Goal: Transaction & Acquisition: Purchase product/service

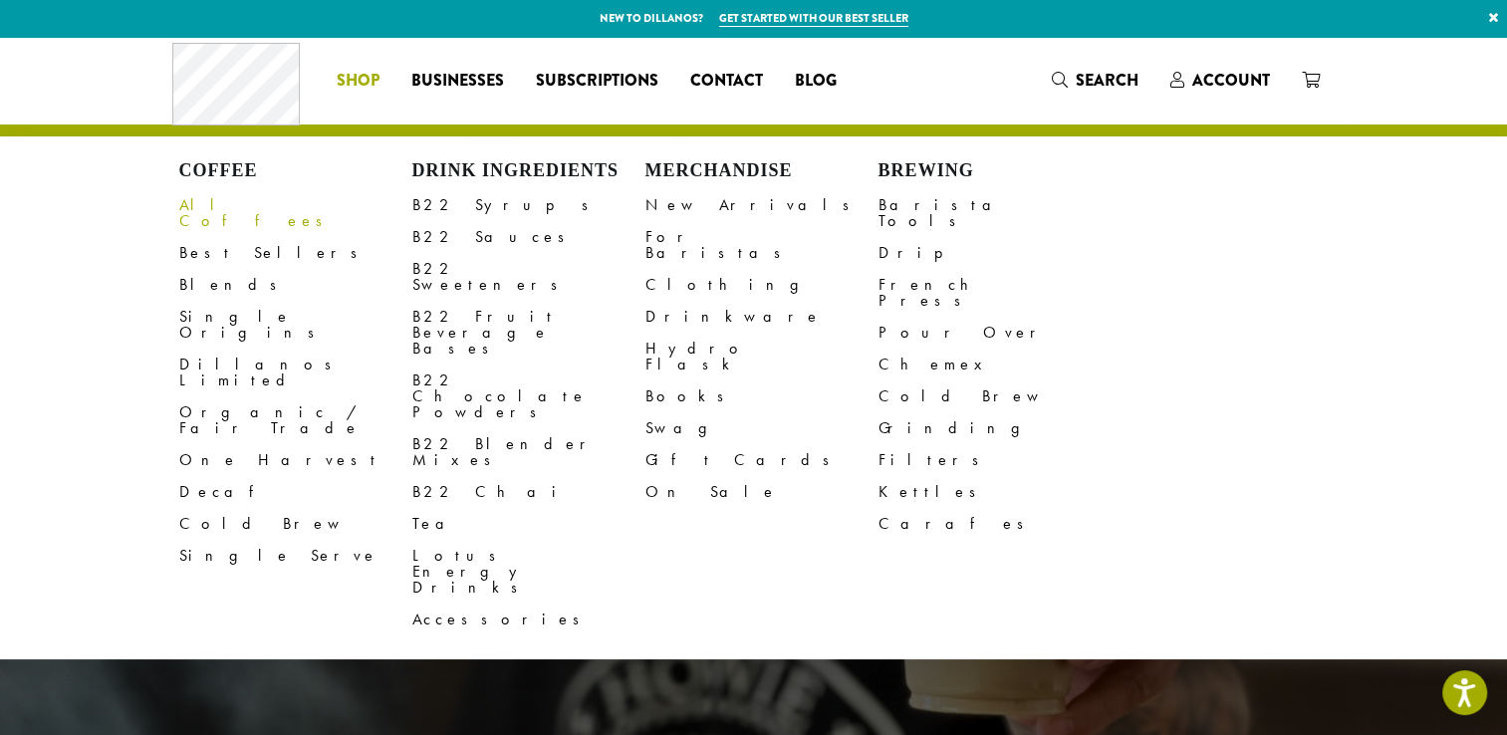
click at [203, 207] on link "All Coffees" at bounding box center [295, 213] width 233 height 48
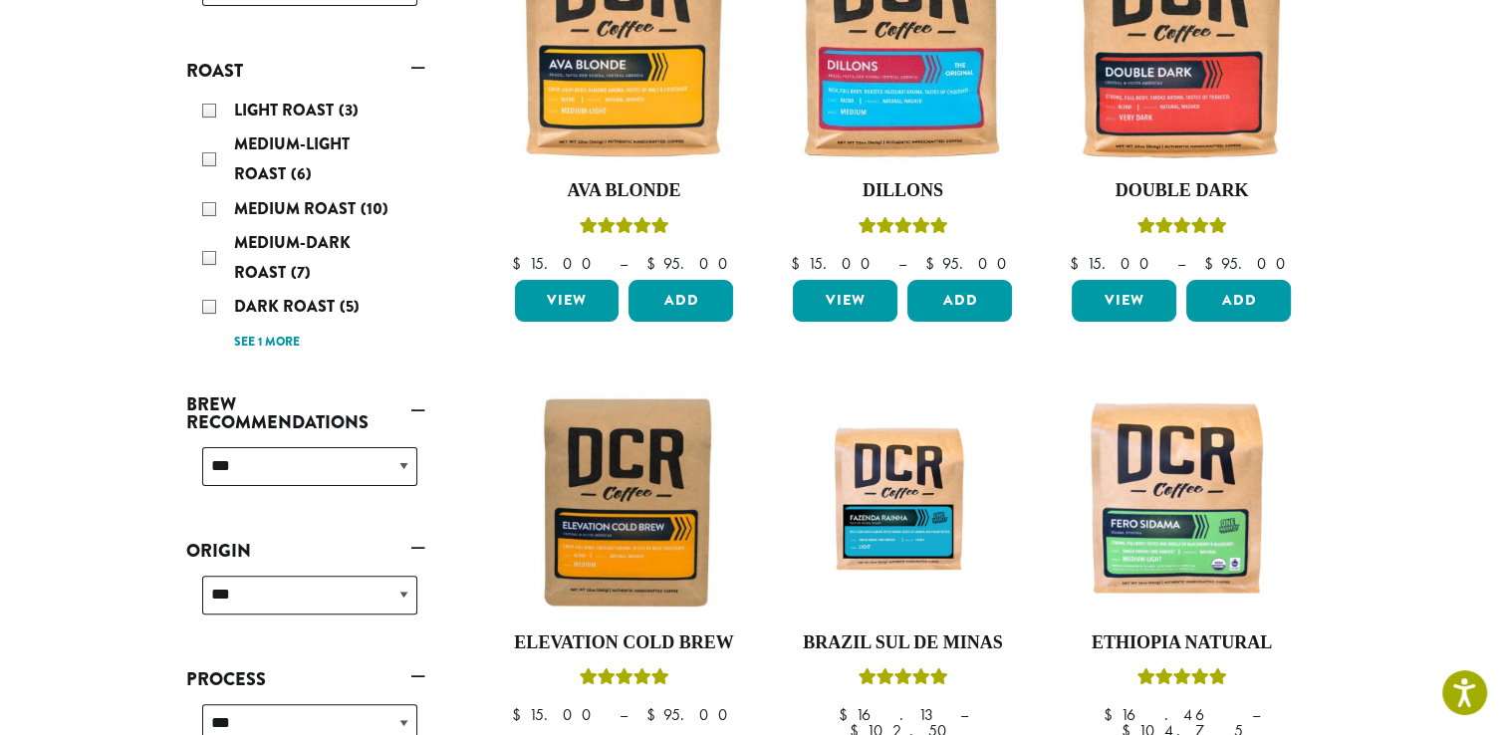
scroll to position [414, 0]
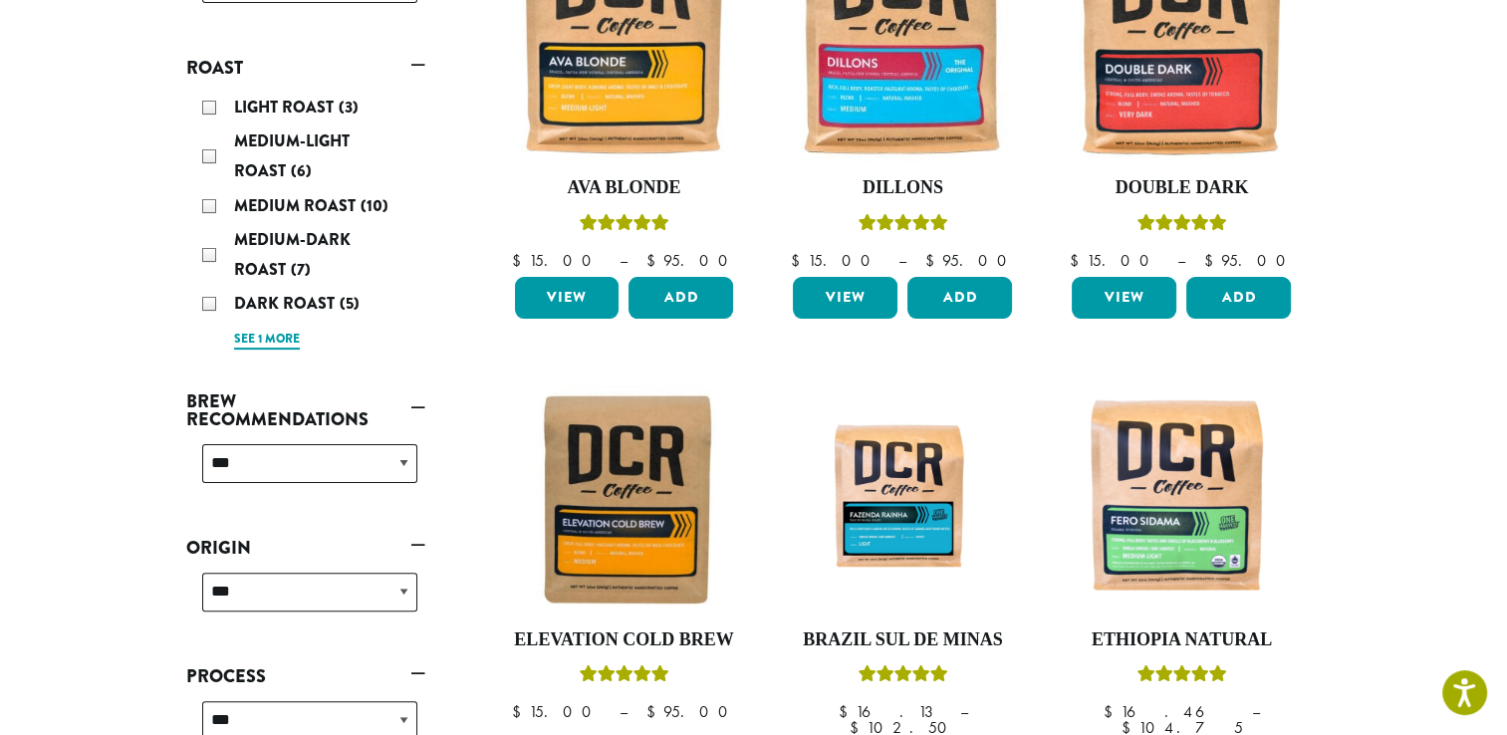
click at [291, 337] on link "See 1 more" at bounding box center [267, 340] width 66 height 20
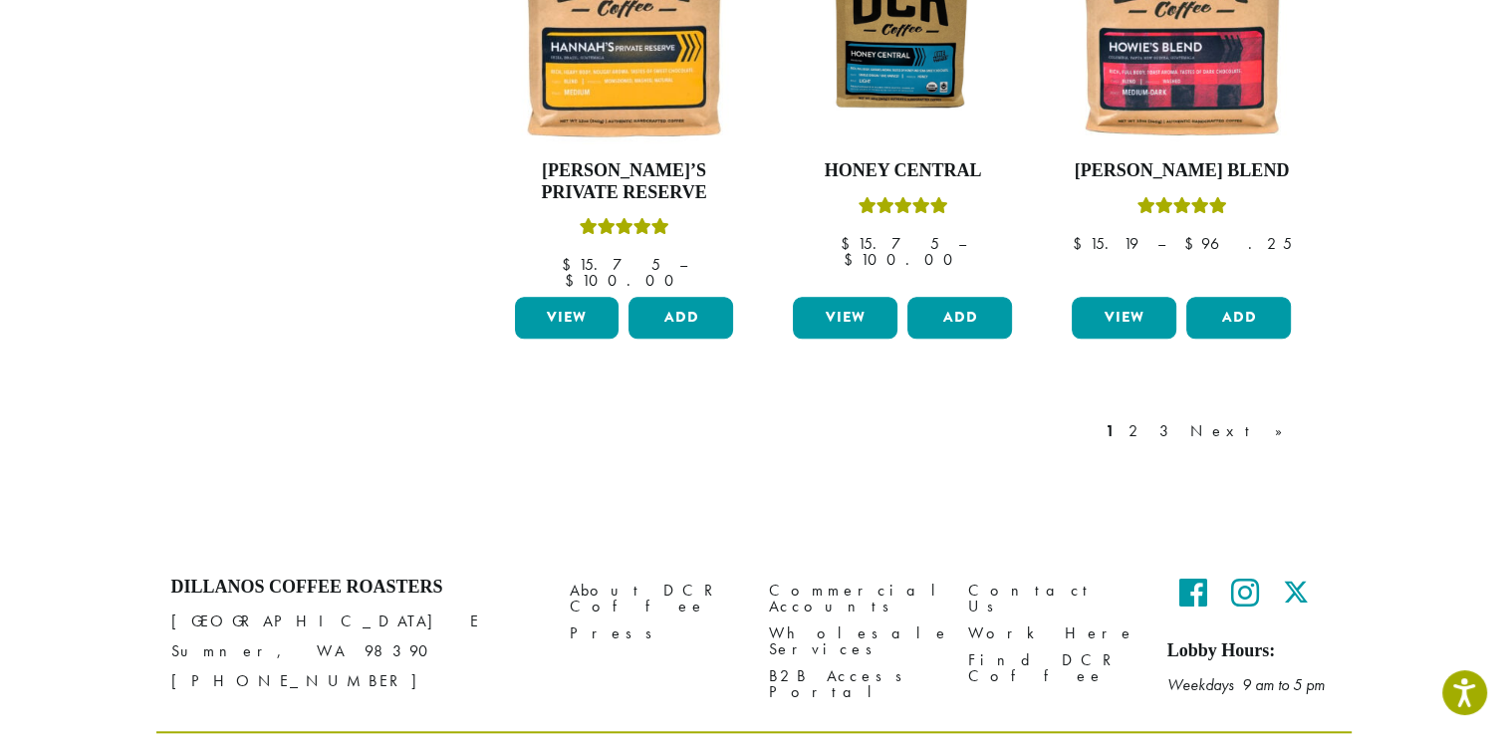
scroll to position [1833, 0]
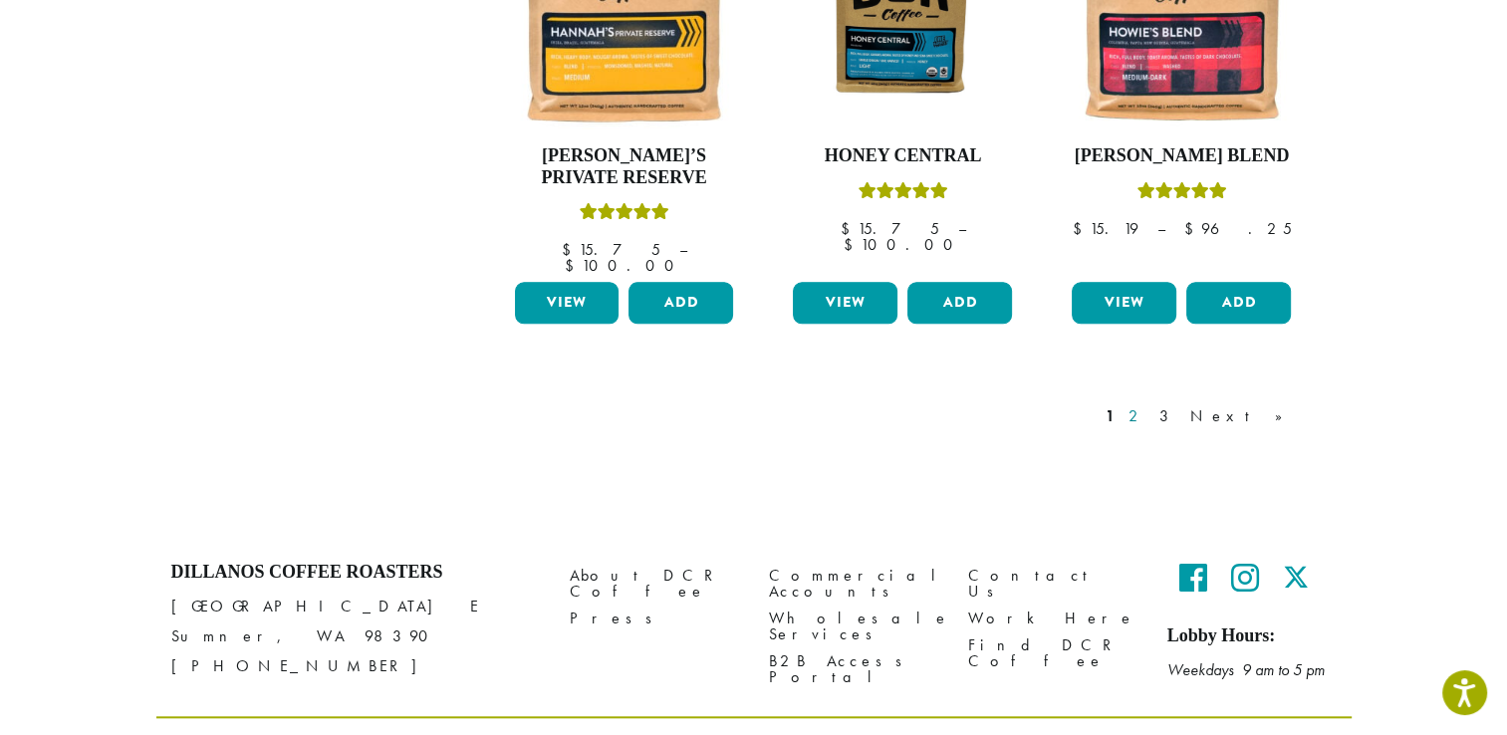
click at [1149, 404] on link "2" at bounding box center [1136, 416] width 25 height 24
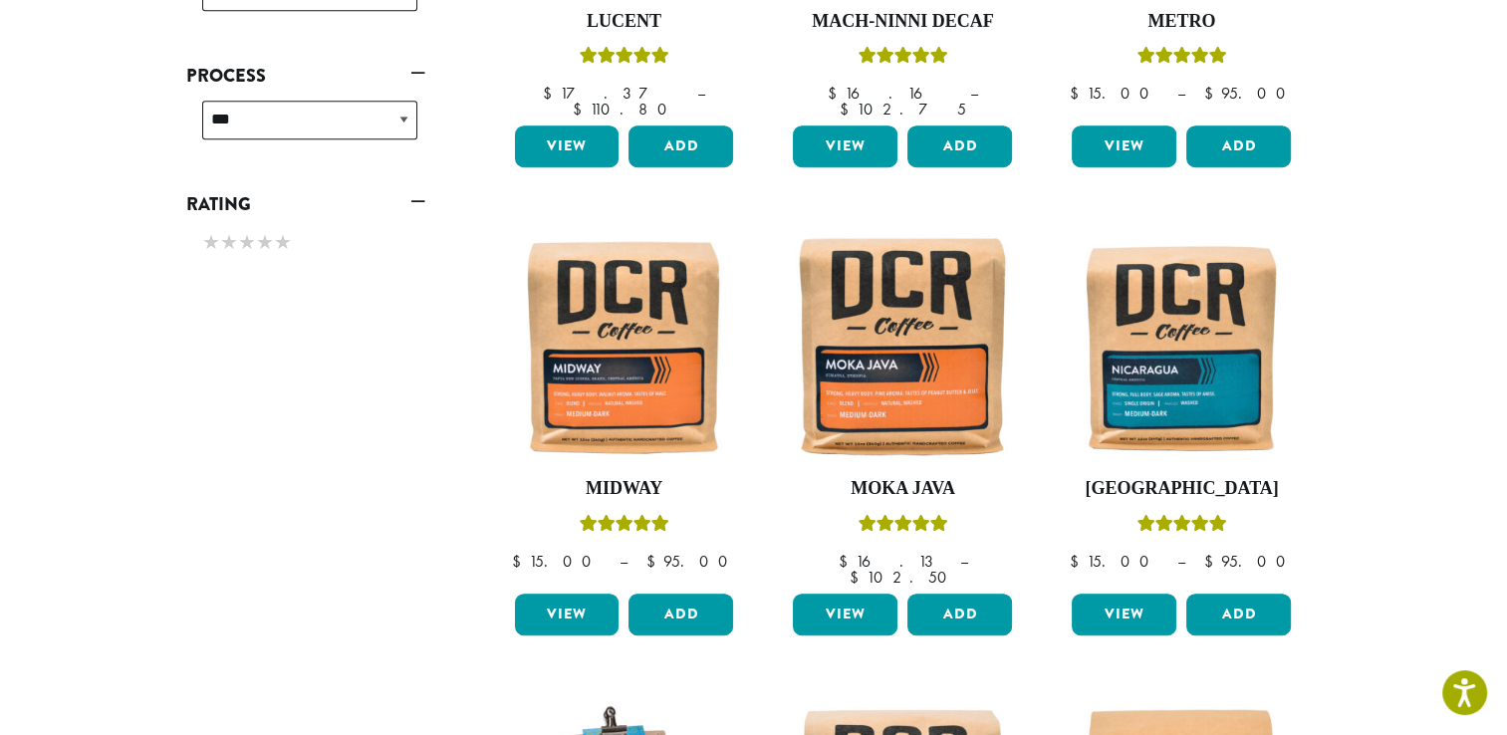
scroll to position [1208, 0]
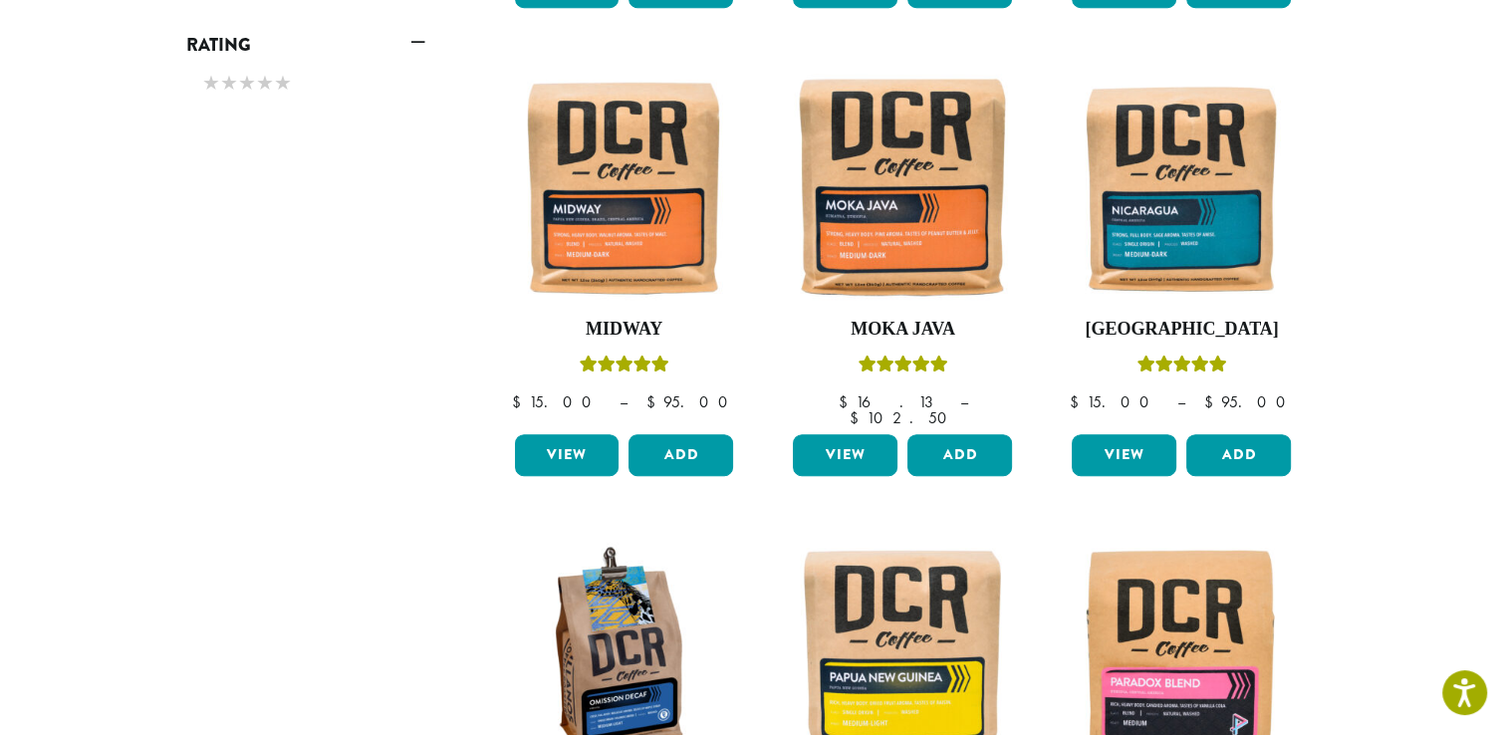
drag, startPoint x: 1501, startPoint y: 422, endPoint x: 1511, endPoint y: 436, distance: 17.1
click at [1506, 436] on html "Accessibility Screen-Reader Guide, Feedback, and Issue Reporting | New window N…" at bounding box center [753, 99] width 1507 height 2614
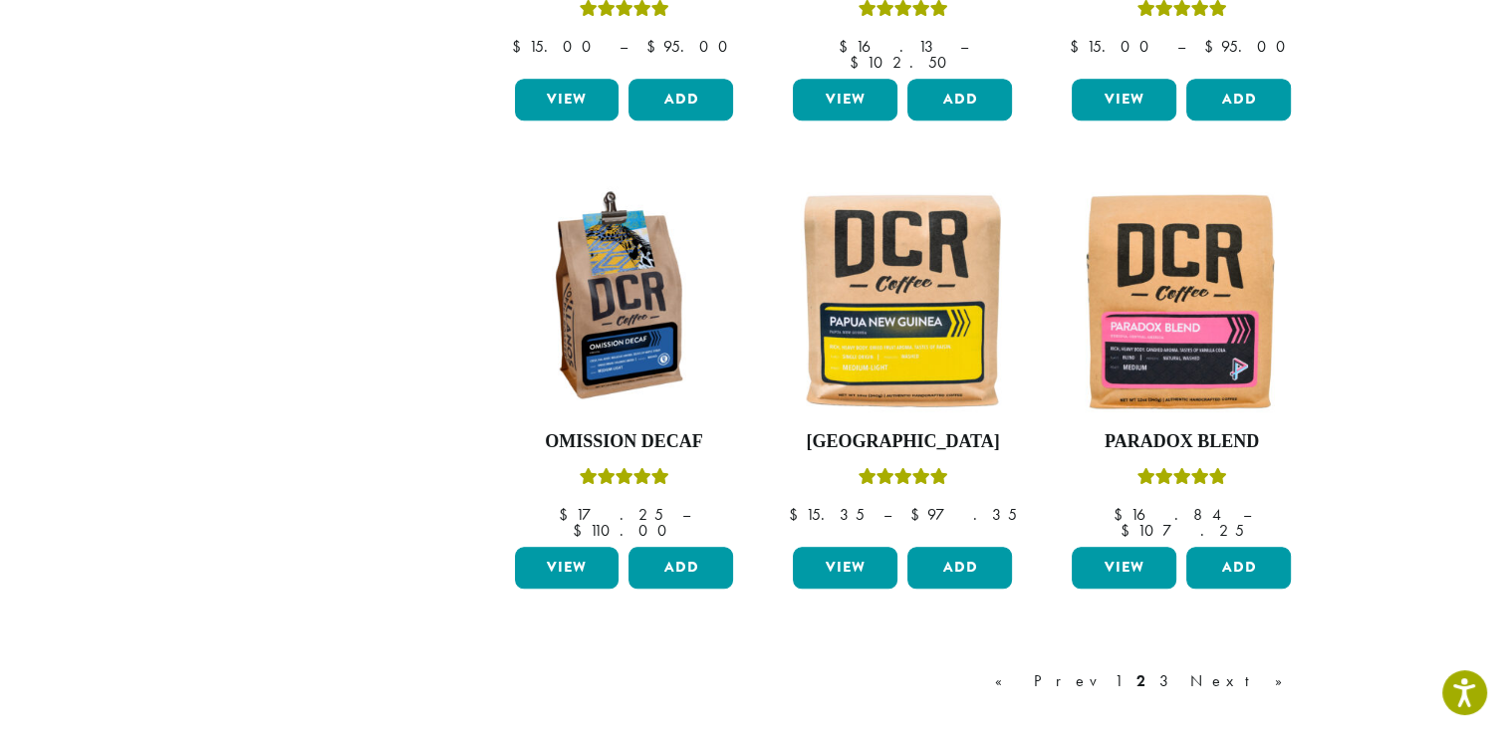
scroll to position [1619, 0]
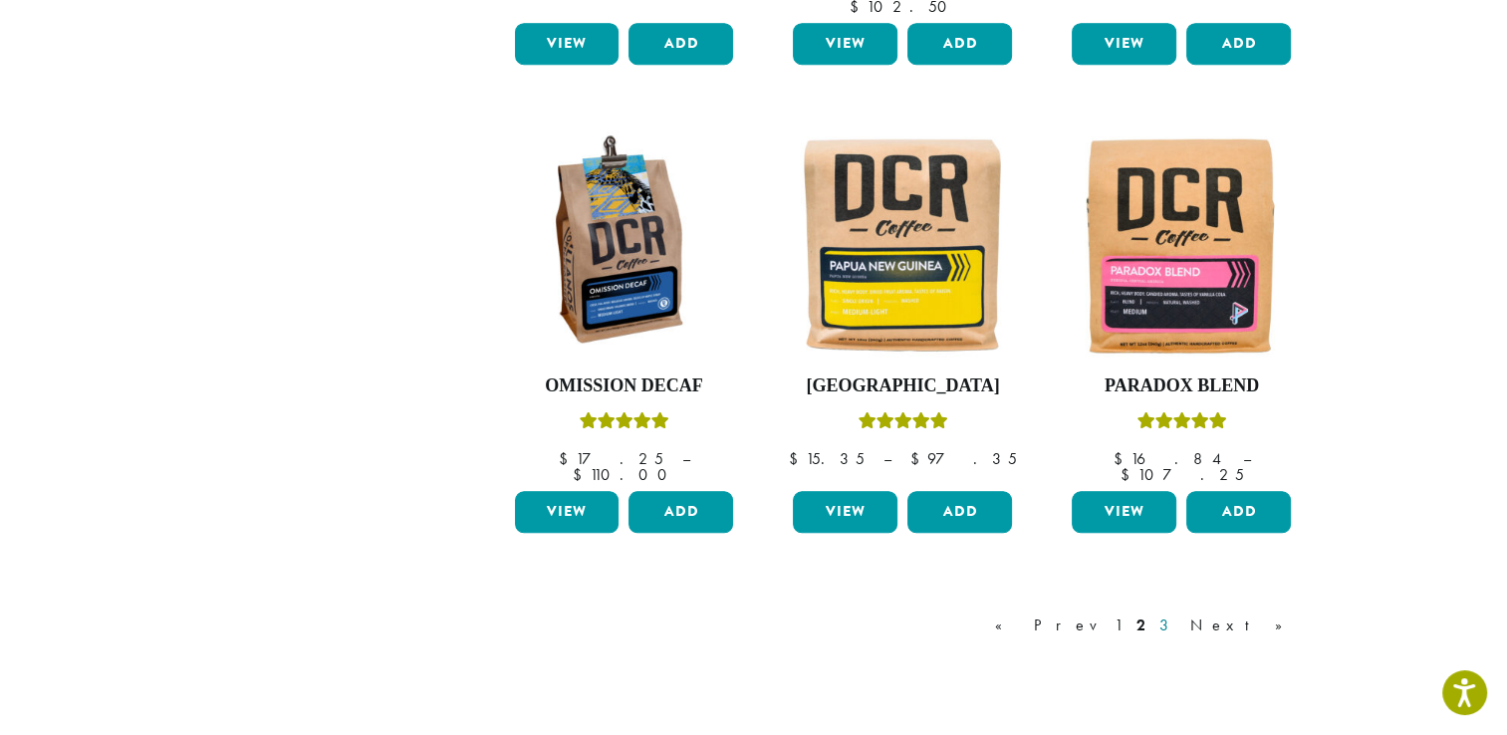
click at [1180, 613] on link "3" at bounding box center [1167, 625] width 25 height 24
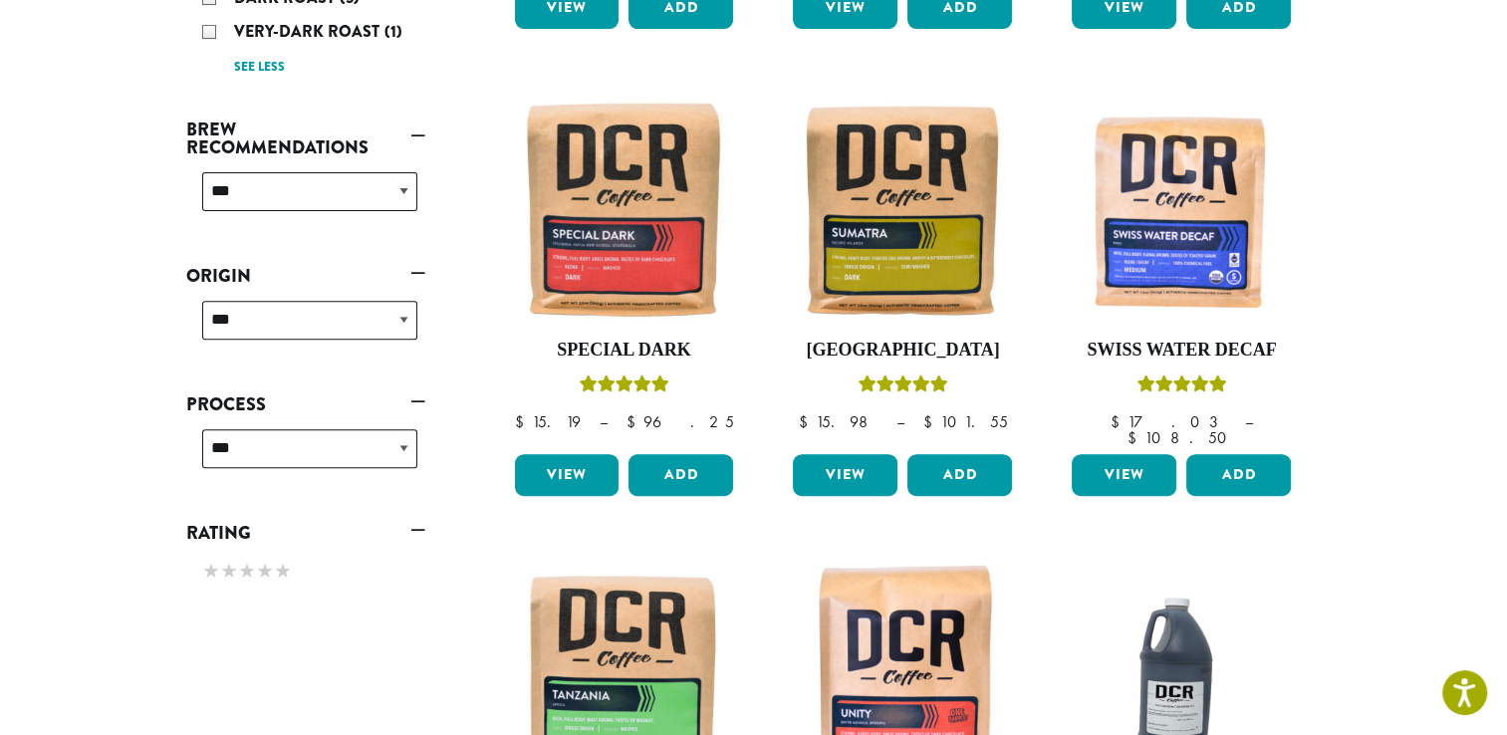
scroll to position [680, 0]
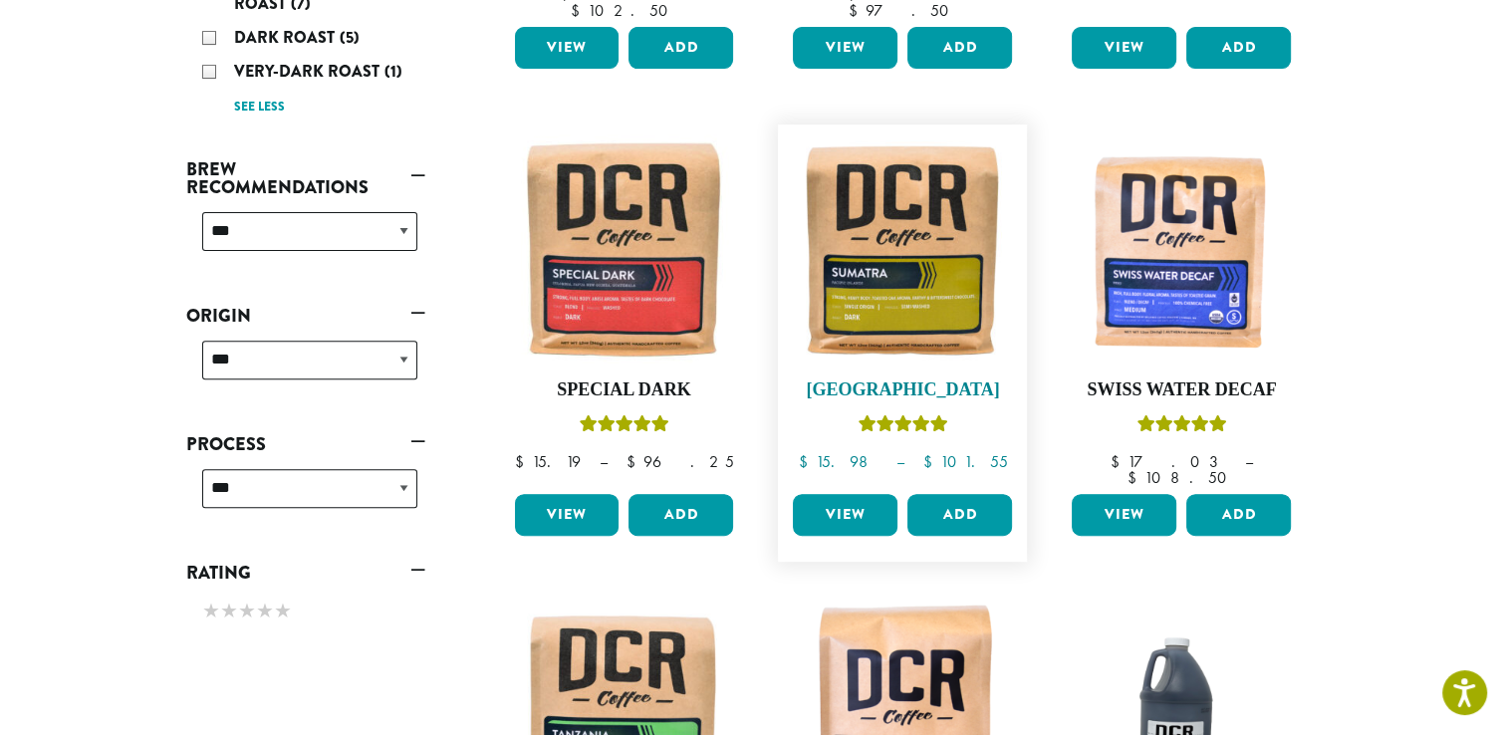
click at [923, 244] on img at bounding box center [902, 248] width 229 height 229
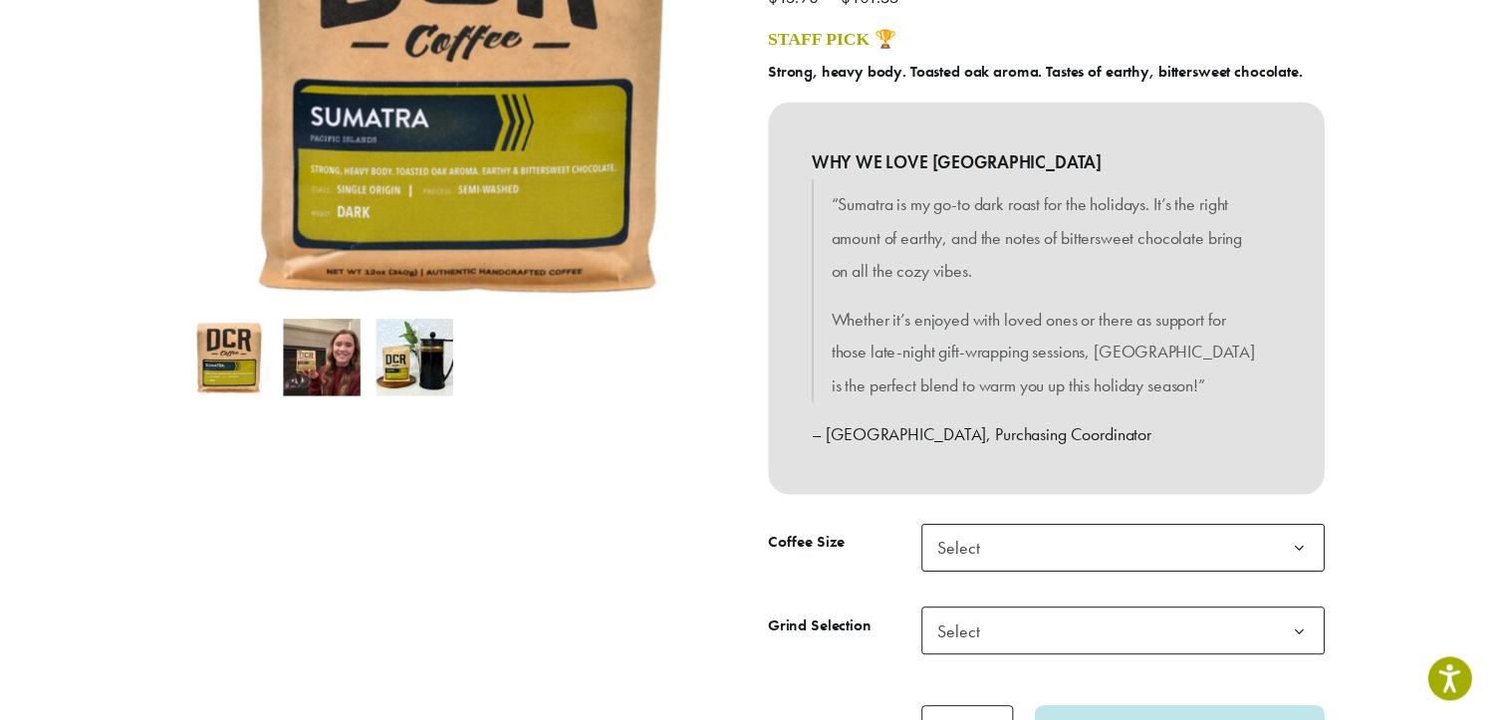
scroll to position [459, 0]
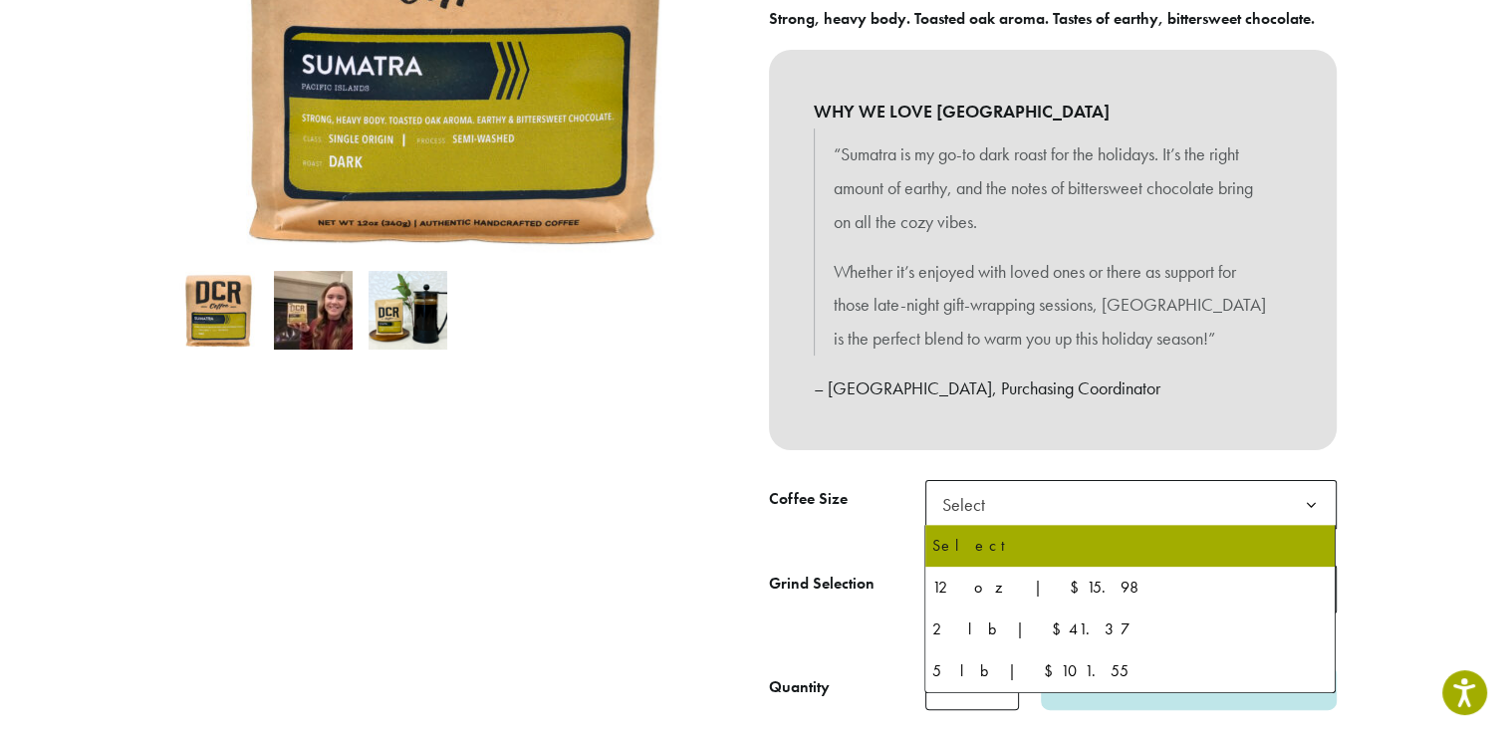
click at [1309, 504] on b at bounding box center [1311, 505] width 49 height 49
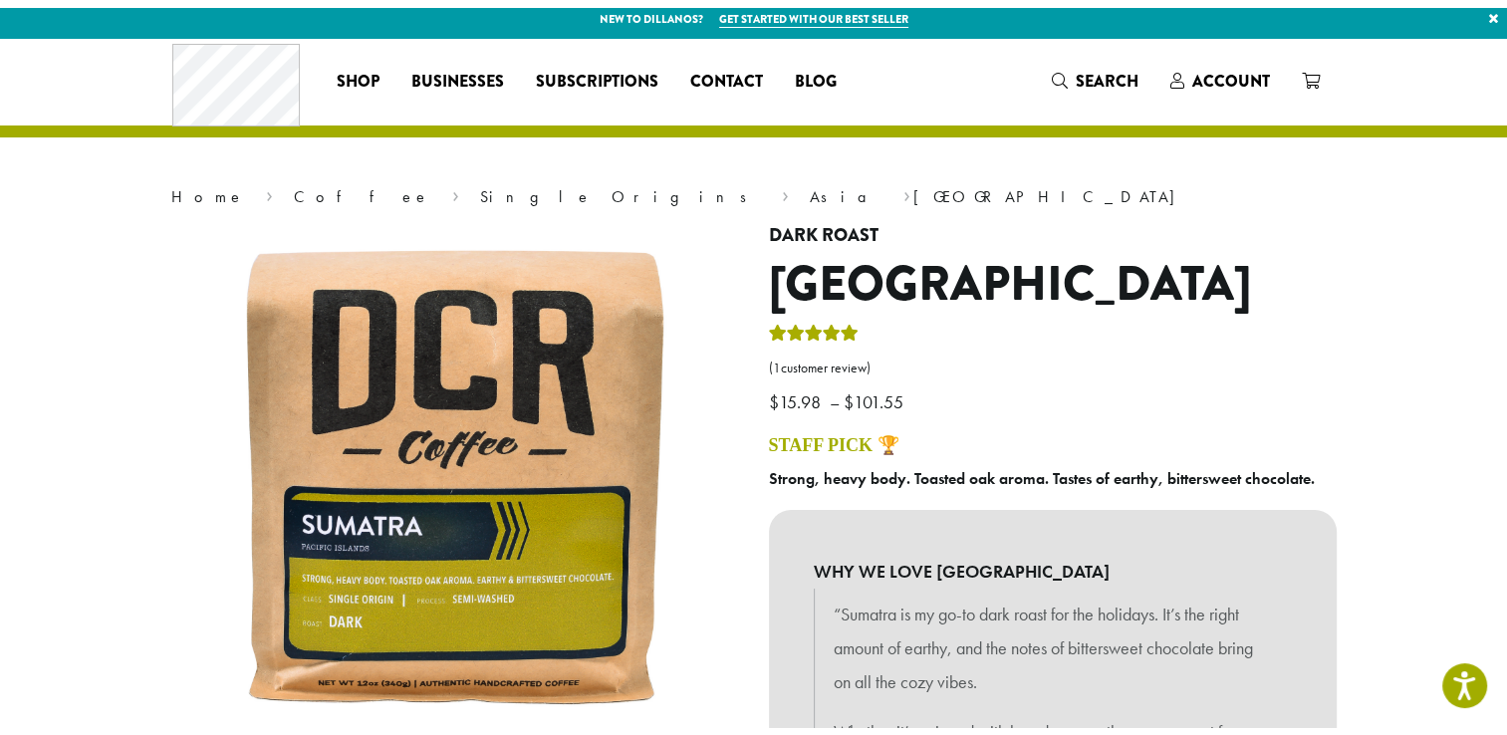
scroll to position [0, 0]
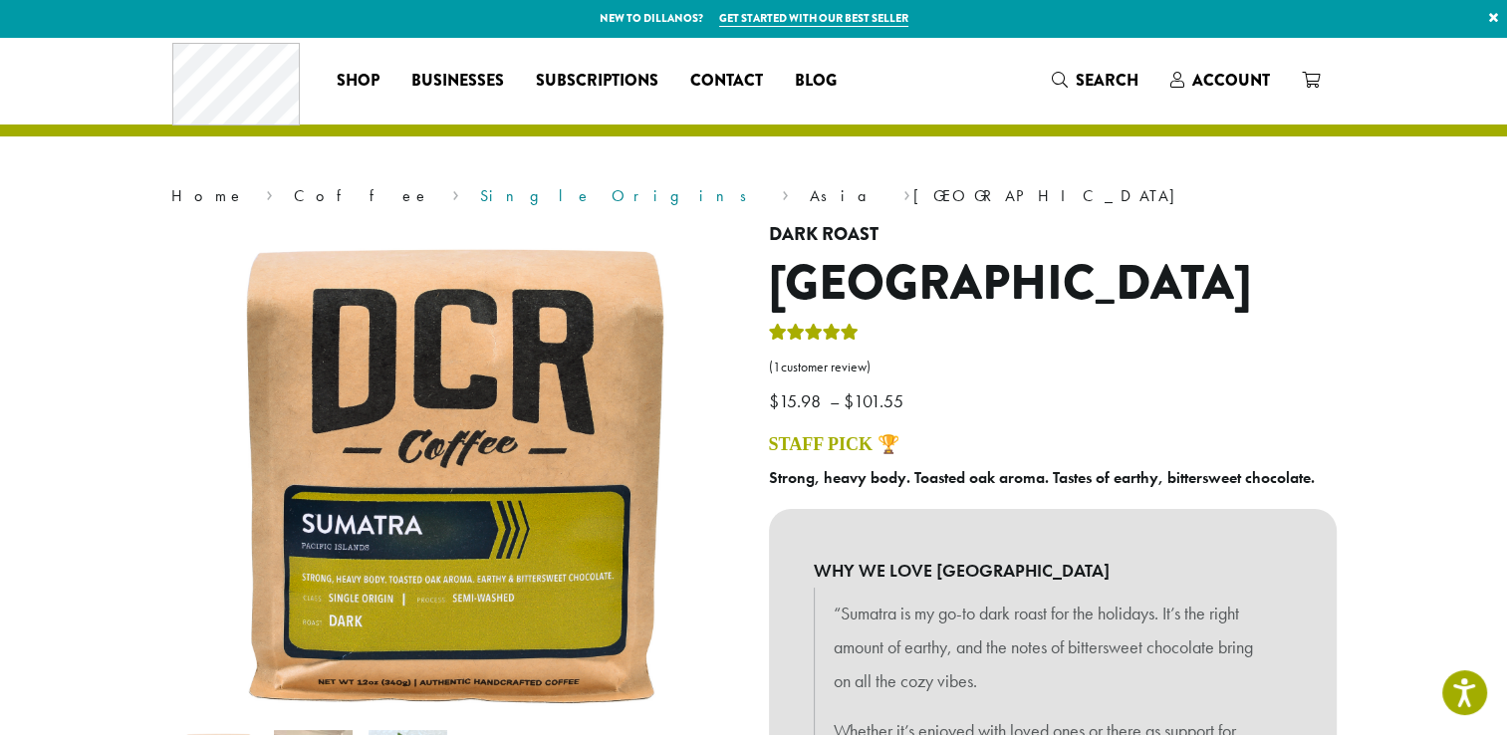
click at [480, 197] on link "Single Origins" at bounding box center [620, 195] width 280 height 21
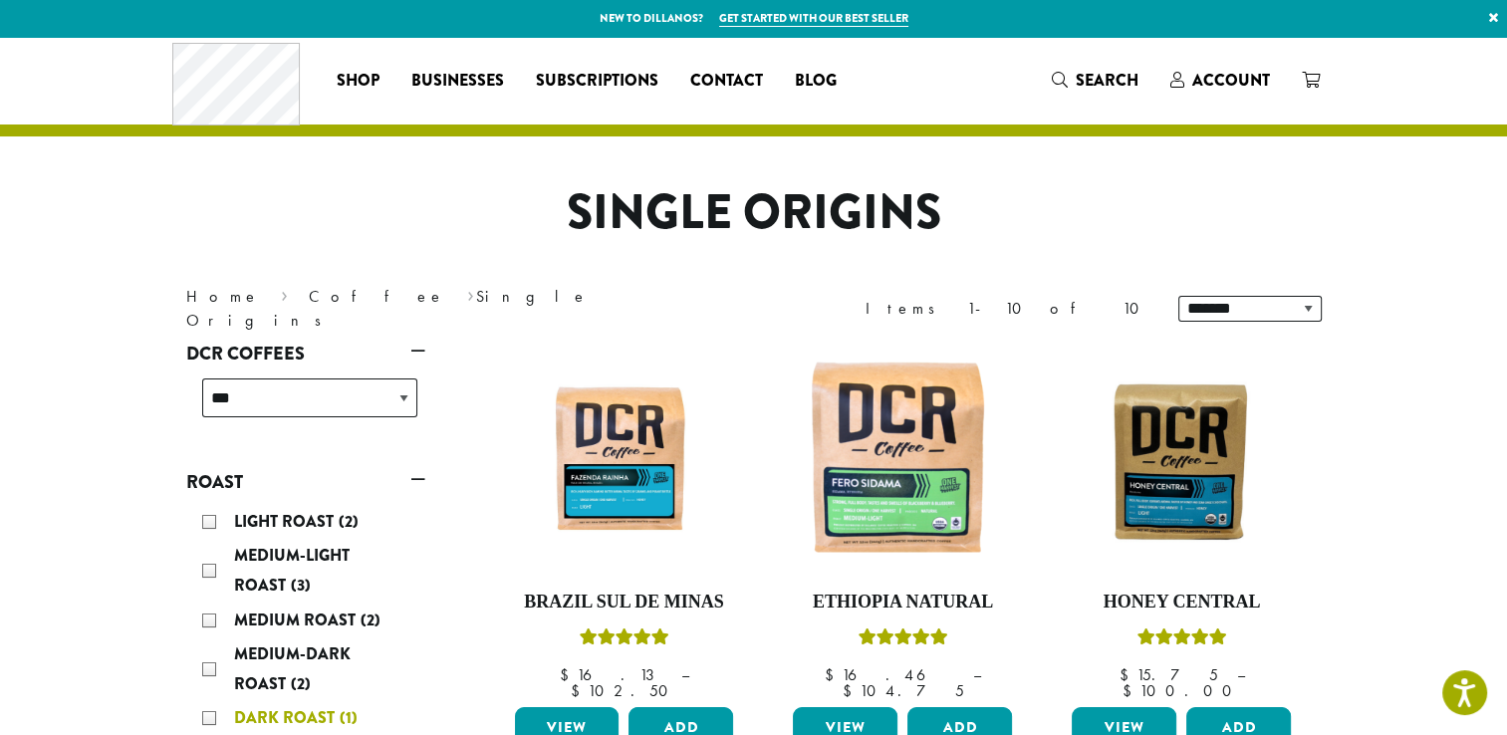
click at [215, 717] on div "Dark Roast (1)" at bounding box center [309, 718] width 215 height 30
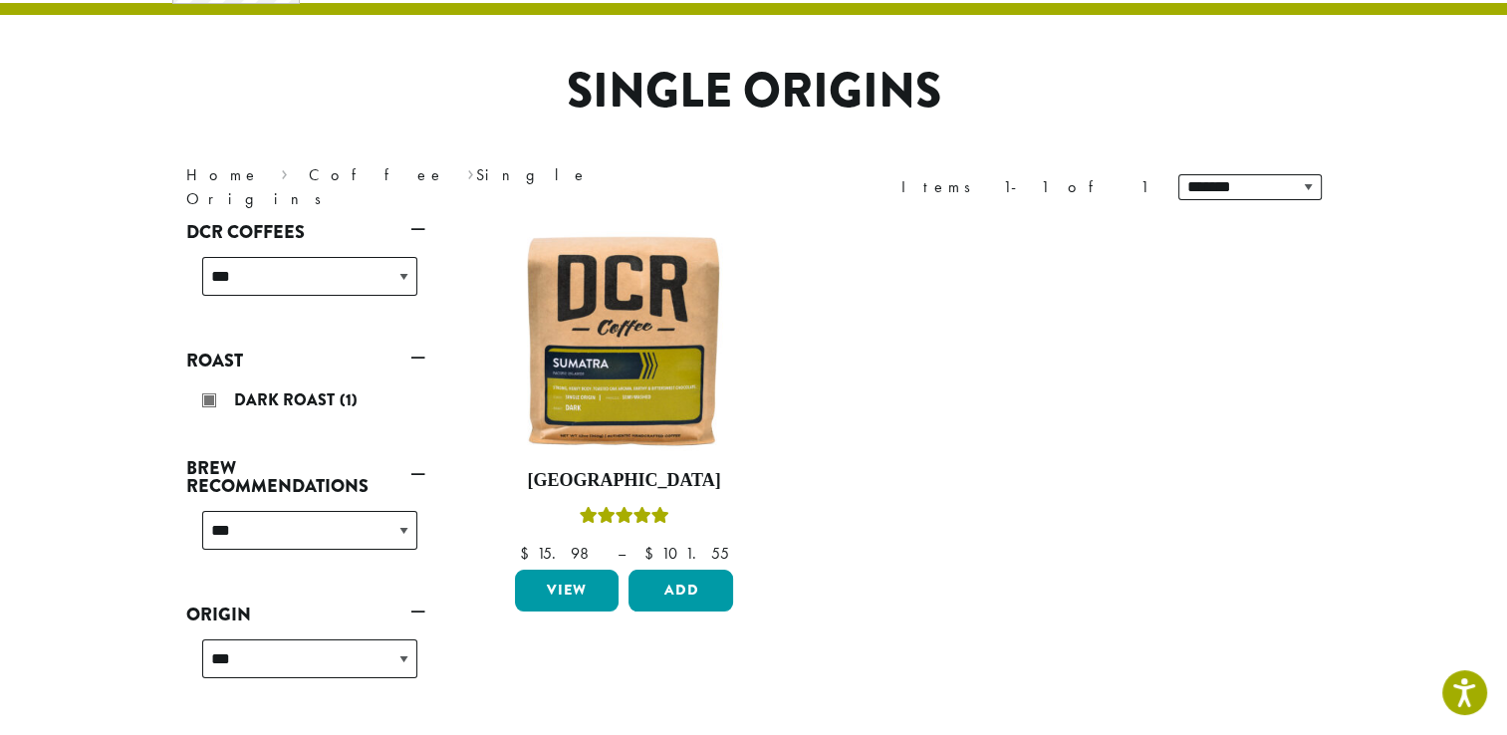
scroll to position [122, 0]
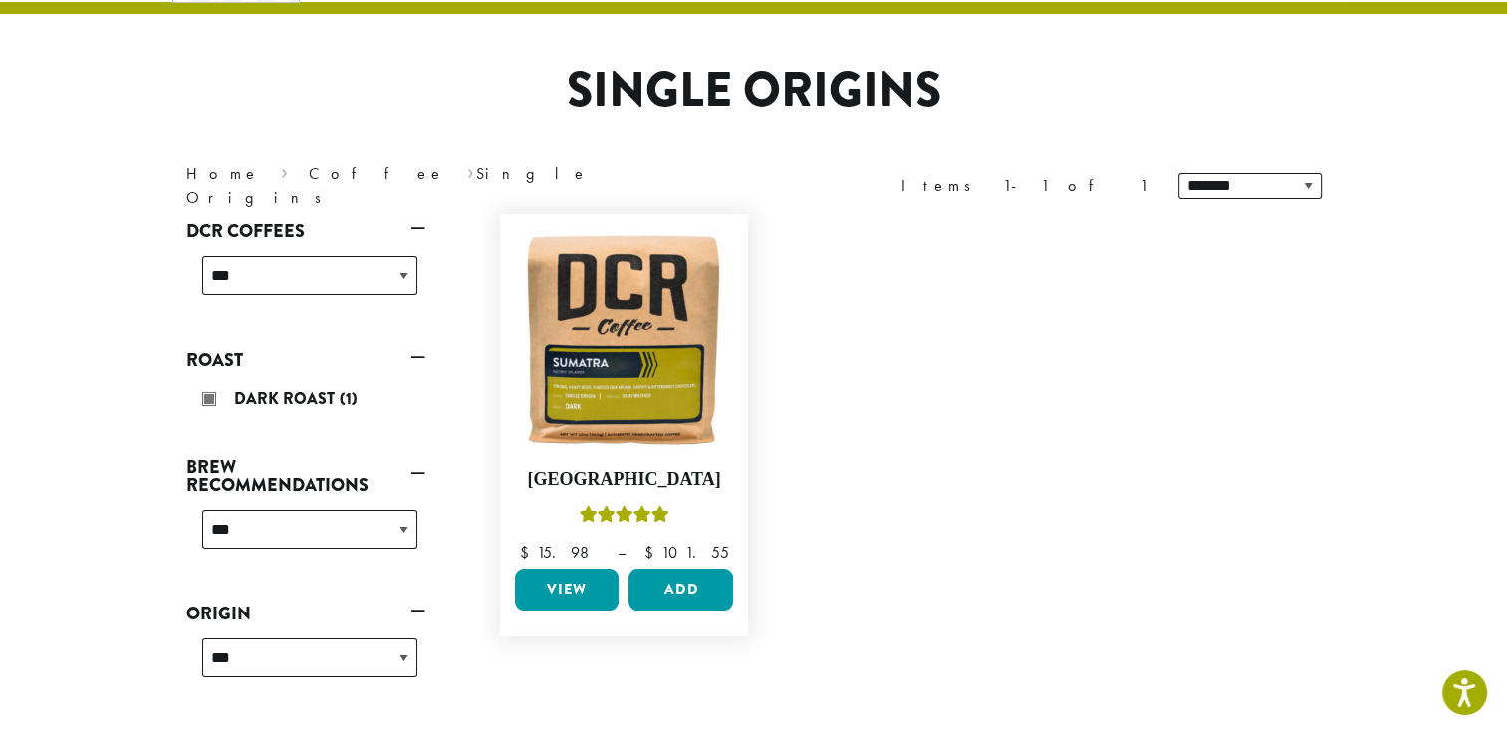
click at [598, 569] on link "View" at bounding box center [567, 590] width 105 height 42
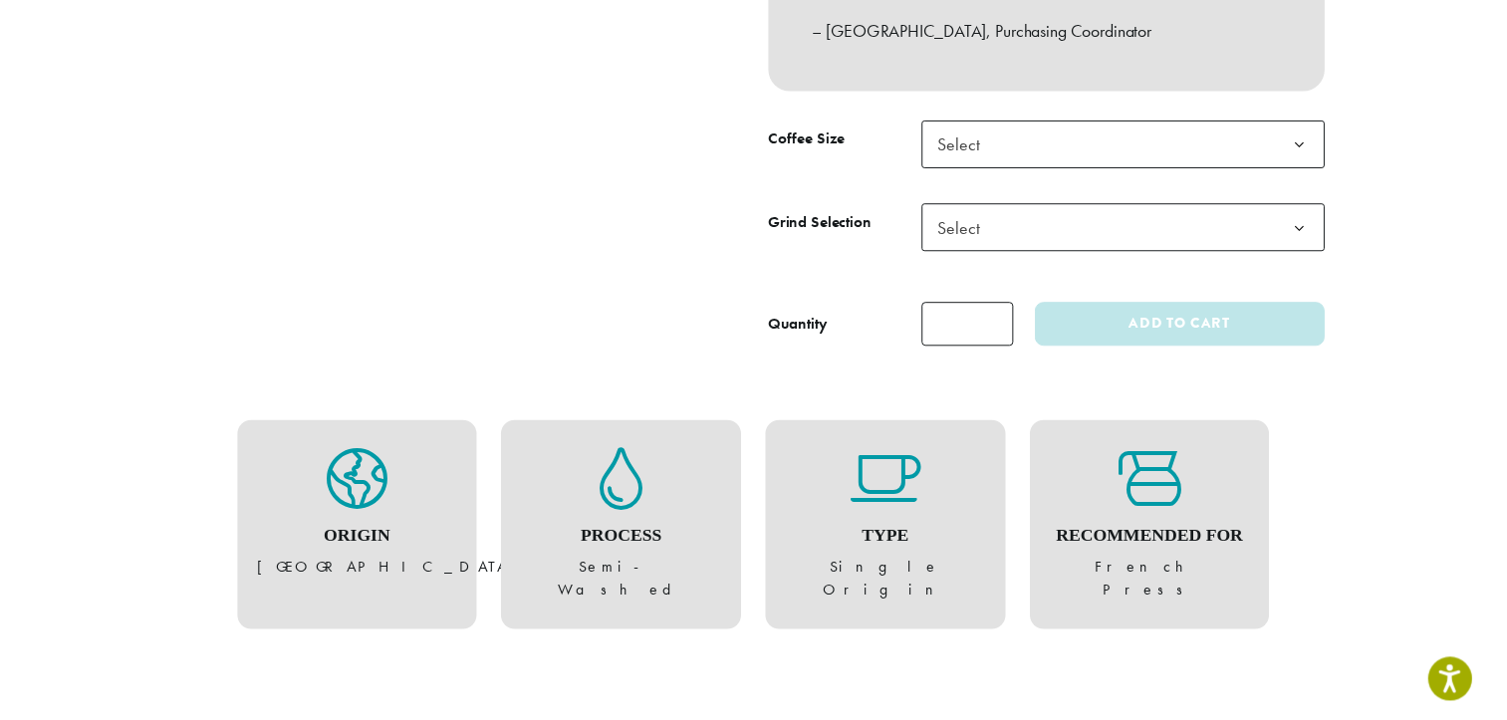
scroll to position [588, 0]
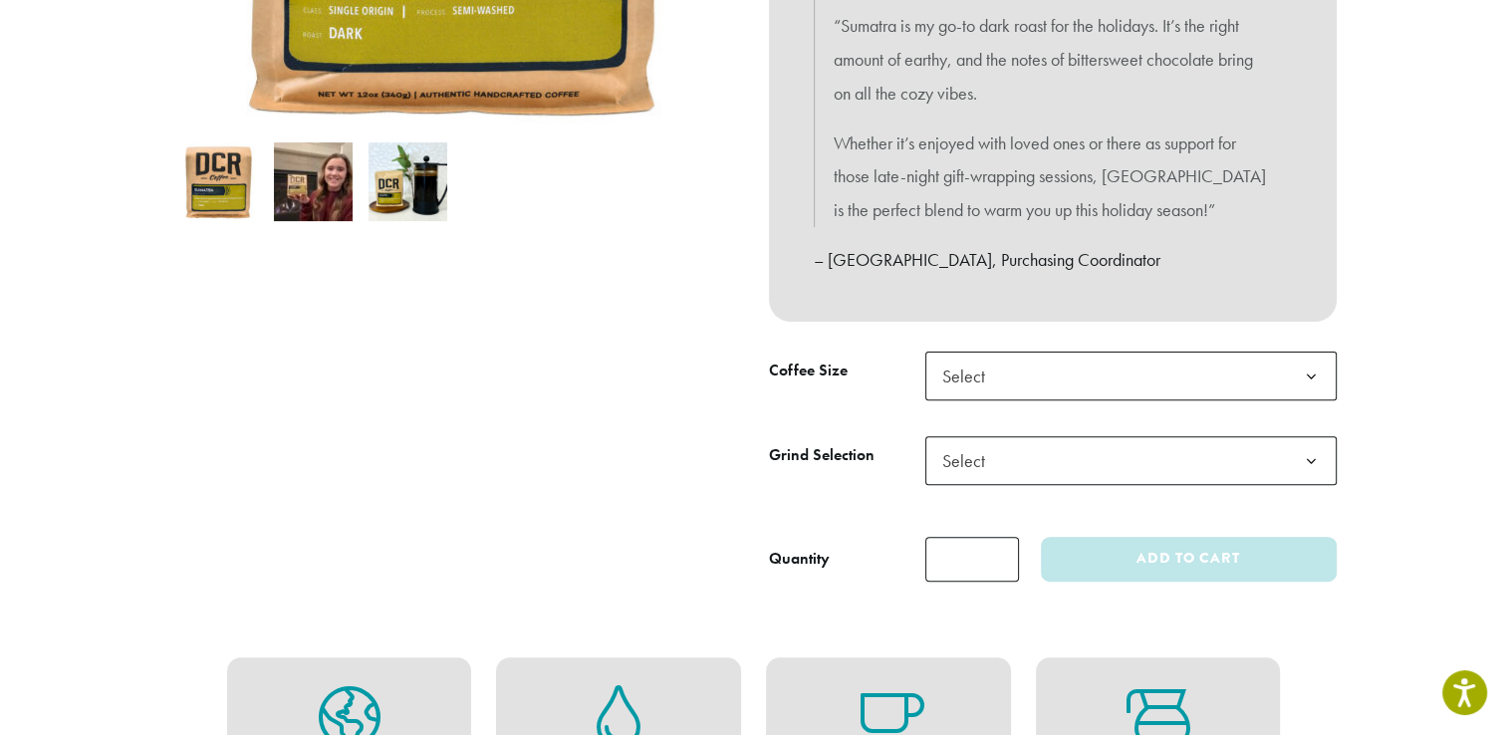
click at [1183, 374] on span "Select" at bounding box center [1130, 376] width 411 height 49
